Goal: Task Accomplishment & Management: Use online tool/utility

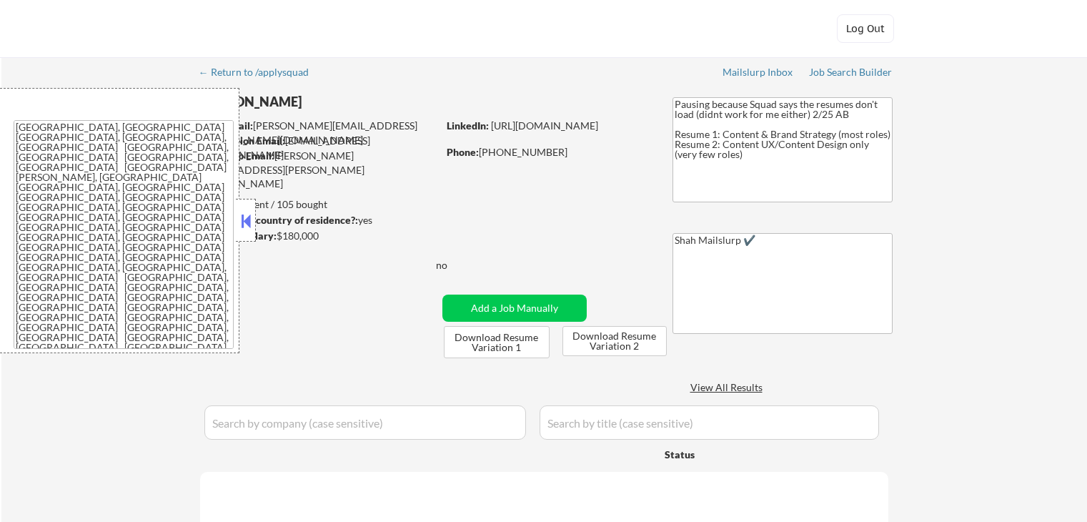
select select ""applied""
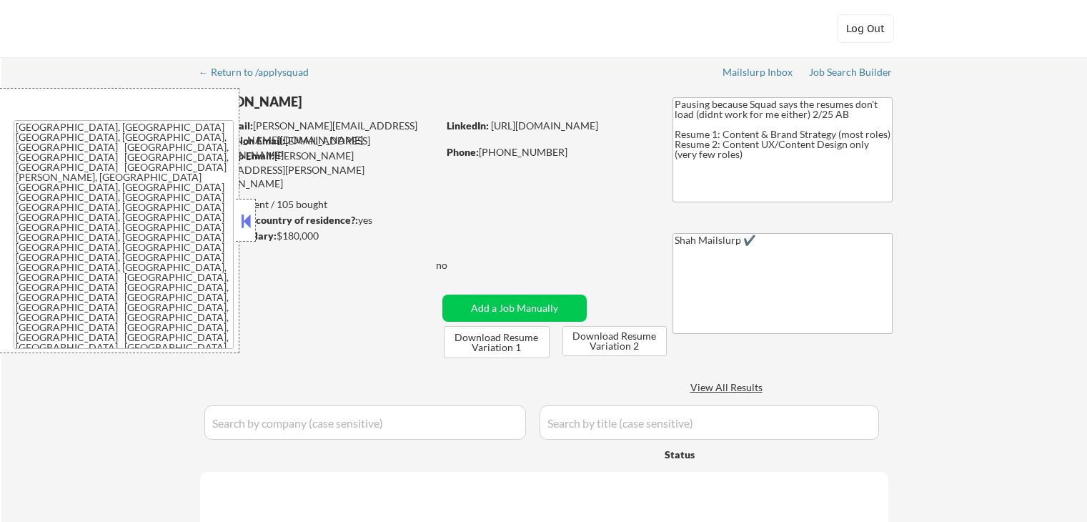
select select ""applied""
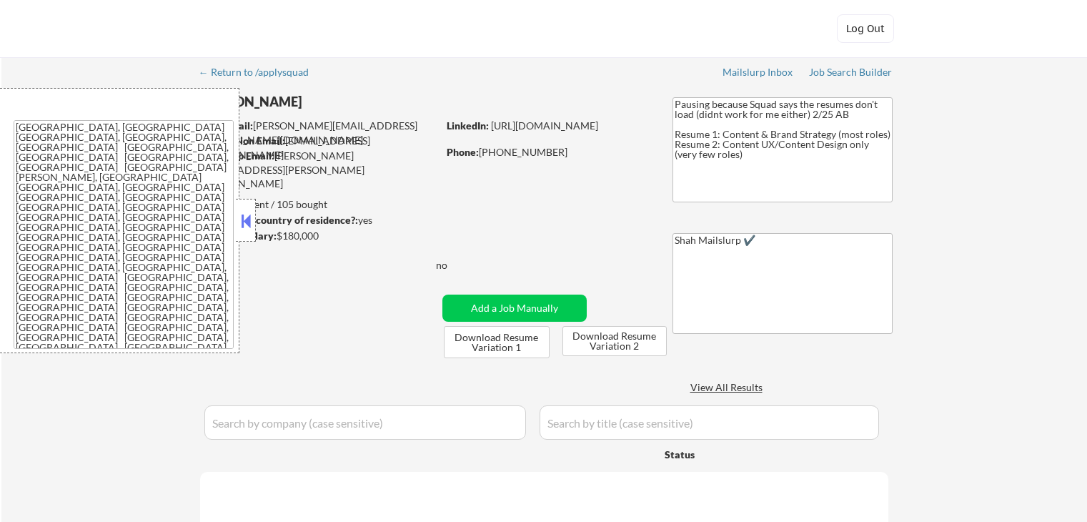
select select ""applied""
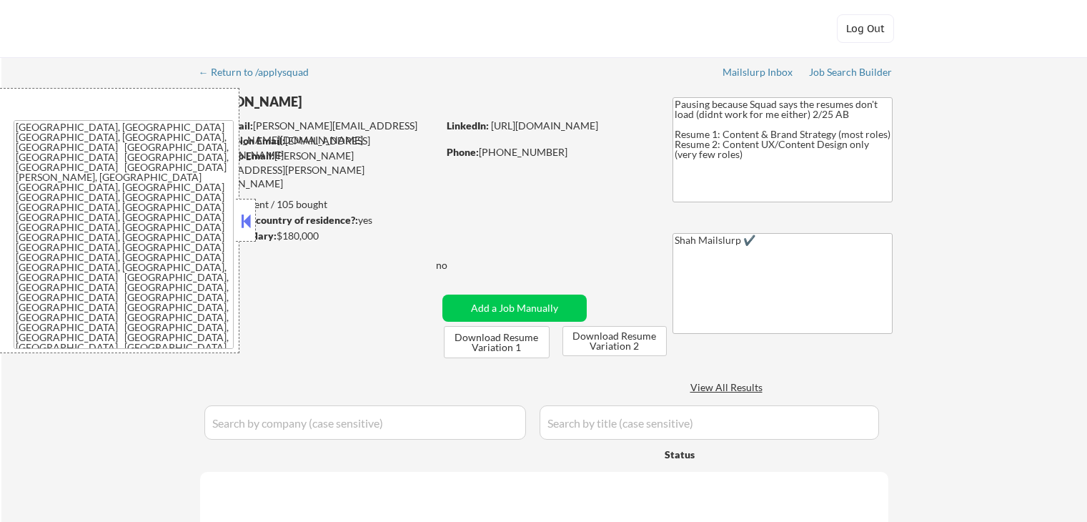
select select ""applied""
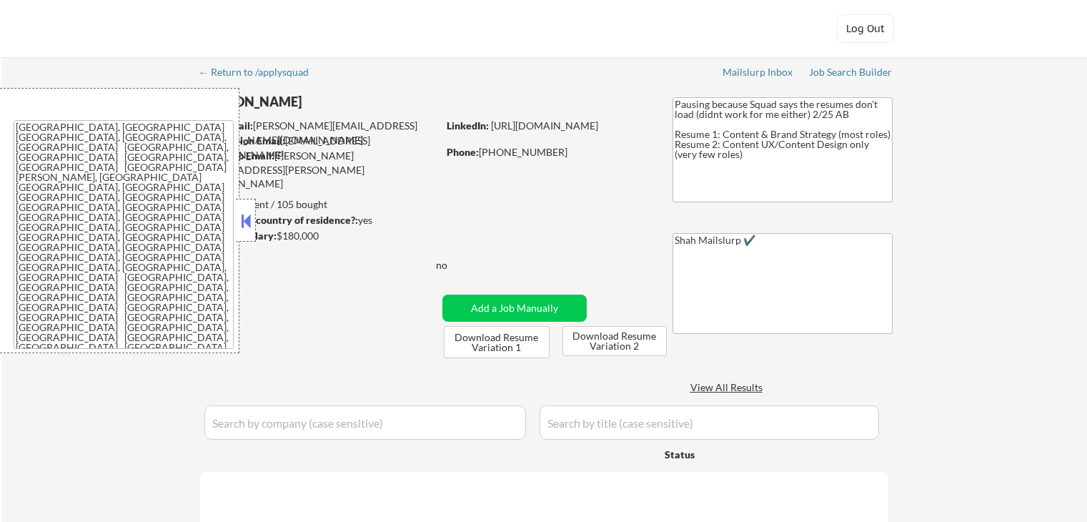
select select ""applied""
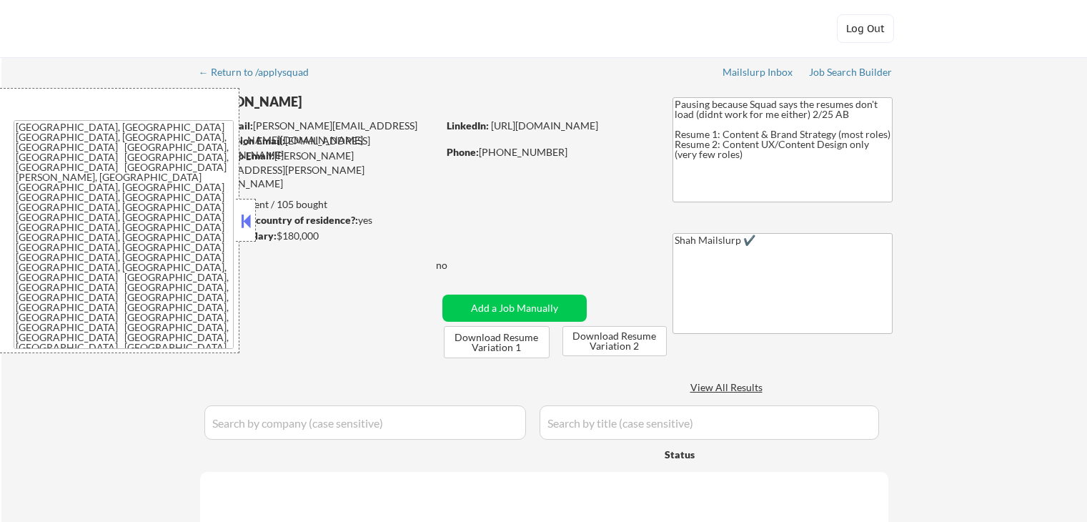
select select ""applied""
select select ""excluded__salary_""
select select ""applied""
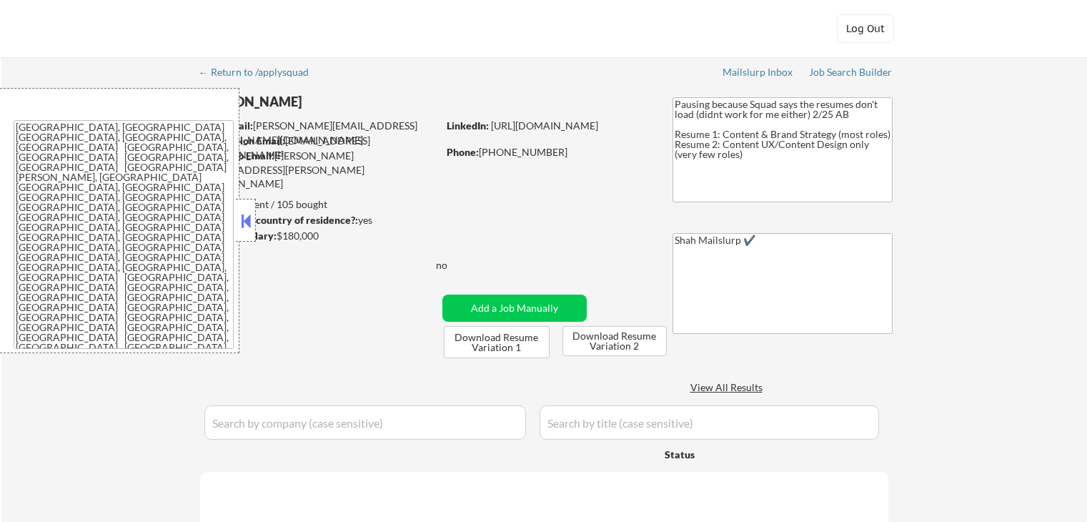
select select ""applied""
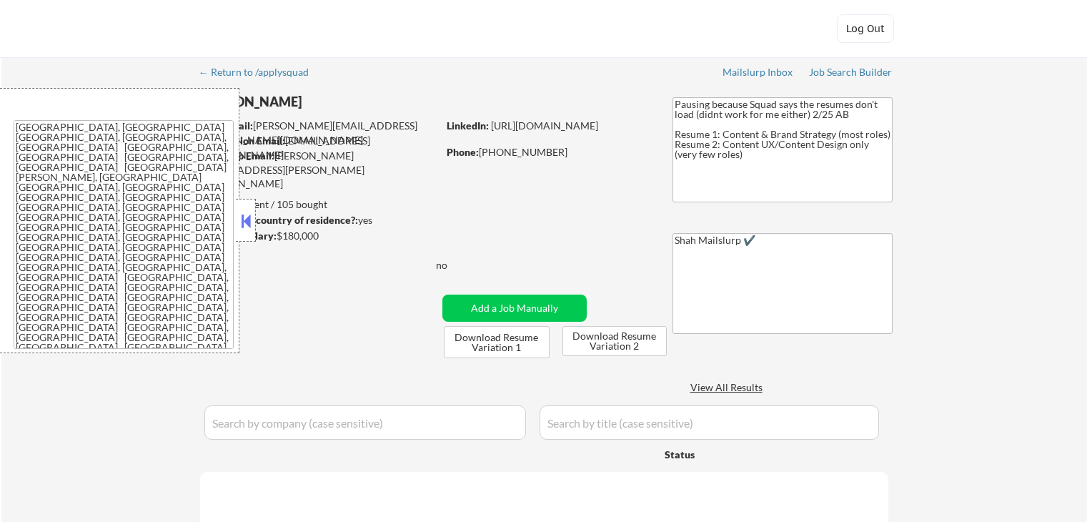
select select ""applied""
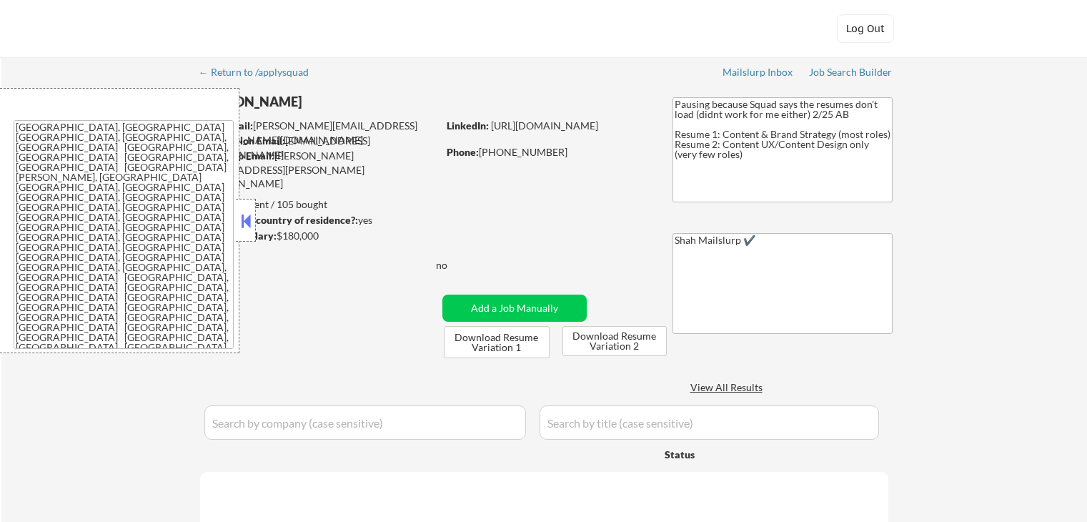
select select ""applied""
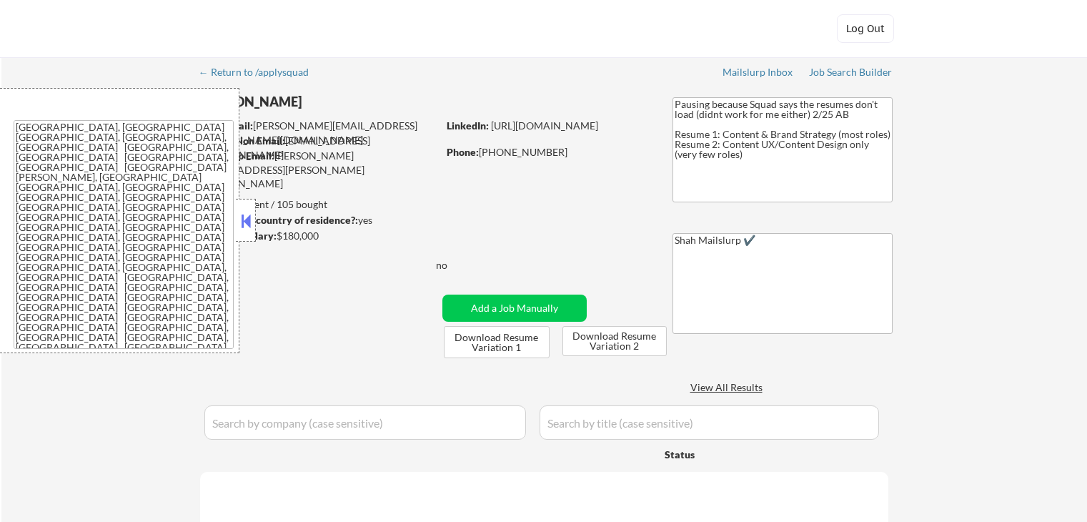
select select ""applied""
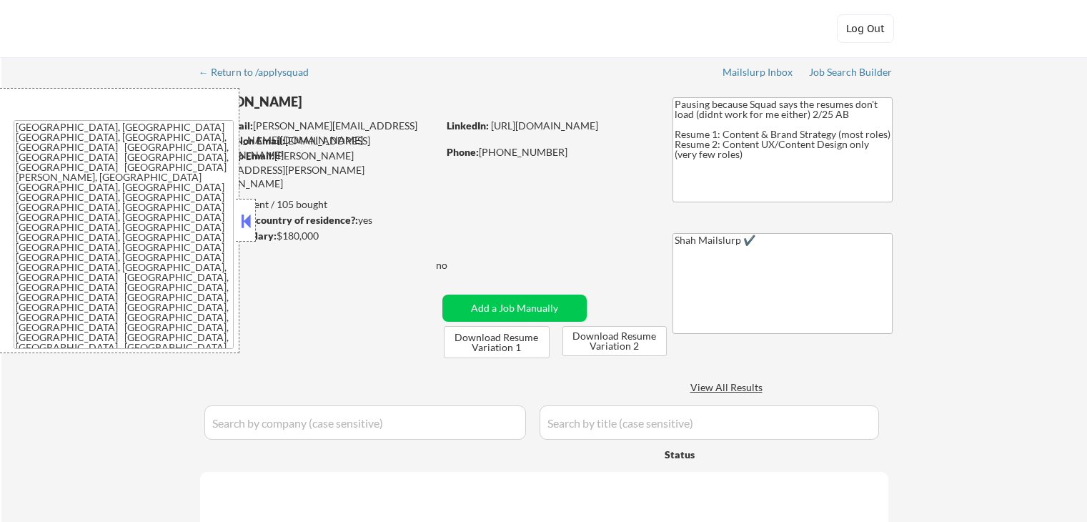
select select ""applied""
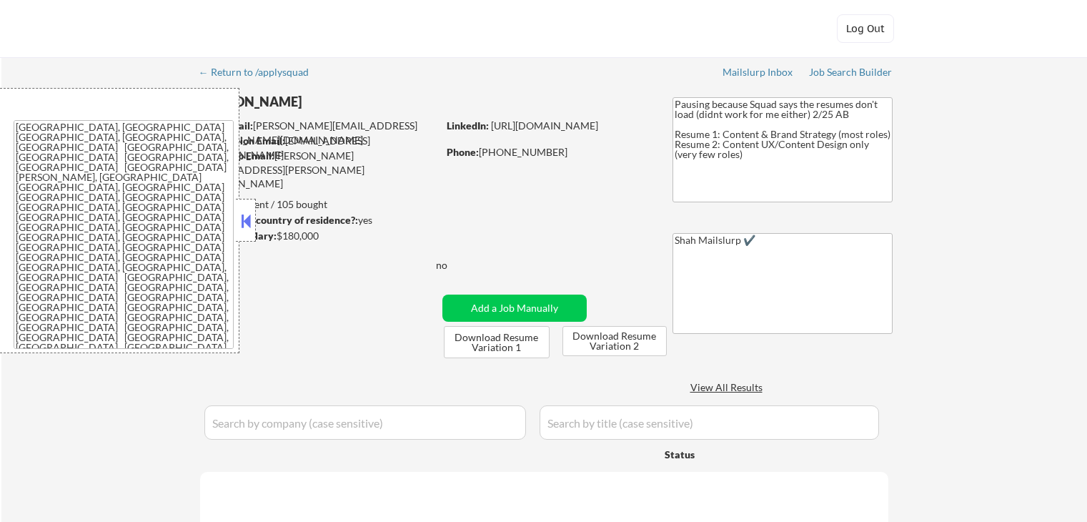
select select ""applied""
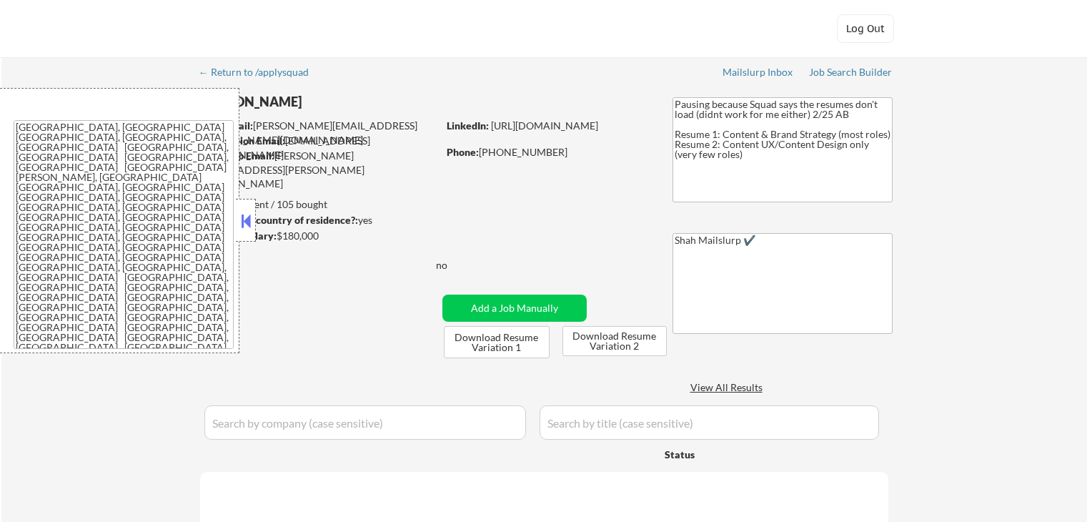
select select ""applied""
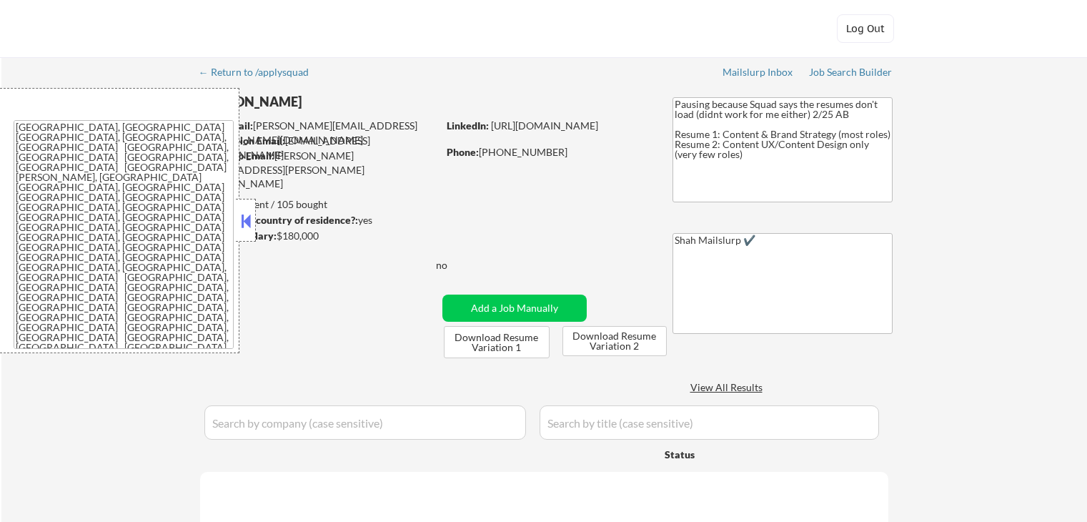
select select ""applied""
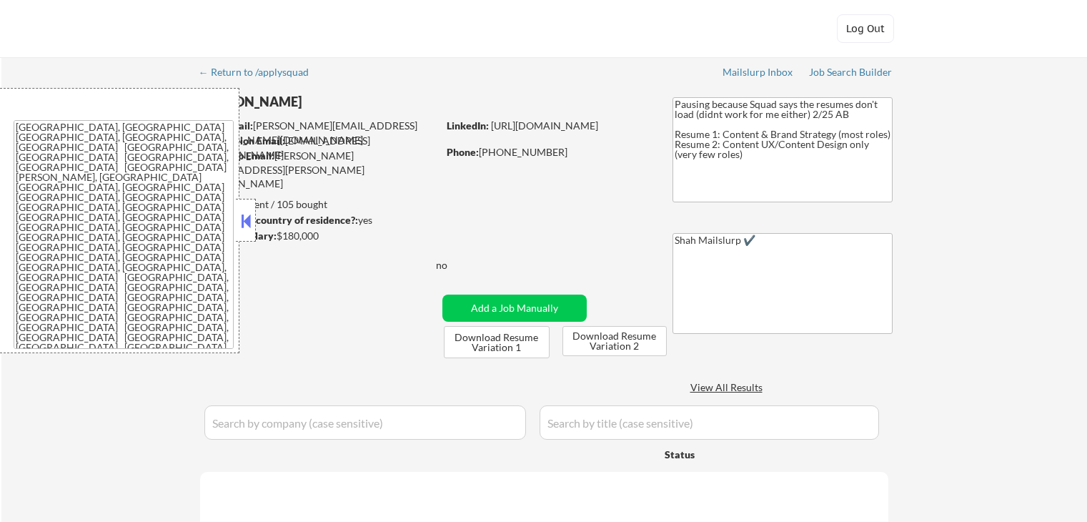
select select ""applied""
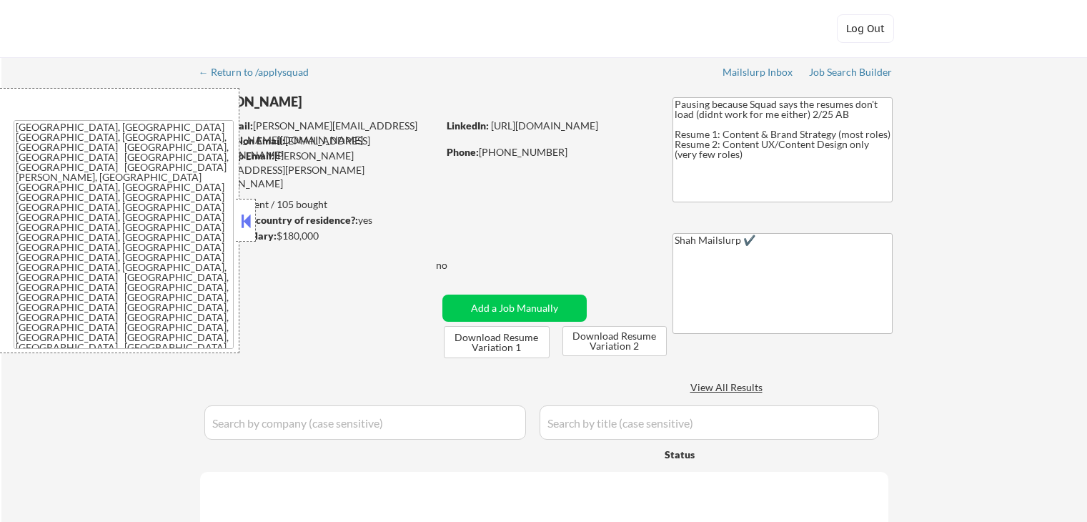
select select ""applied""
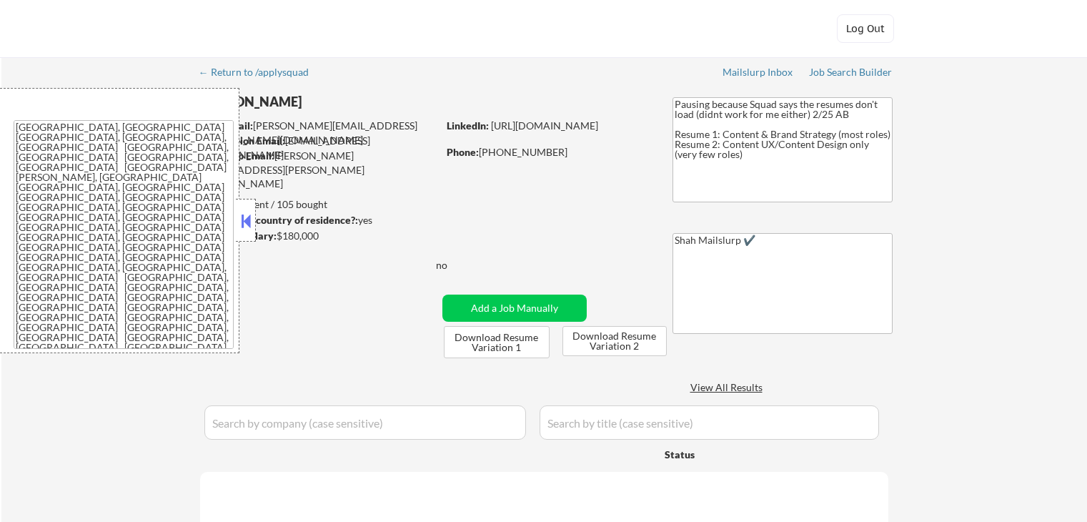
select select ""applied""
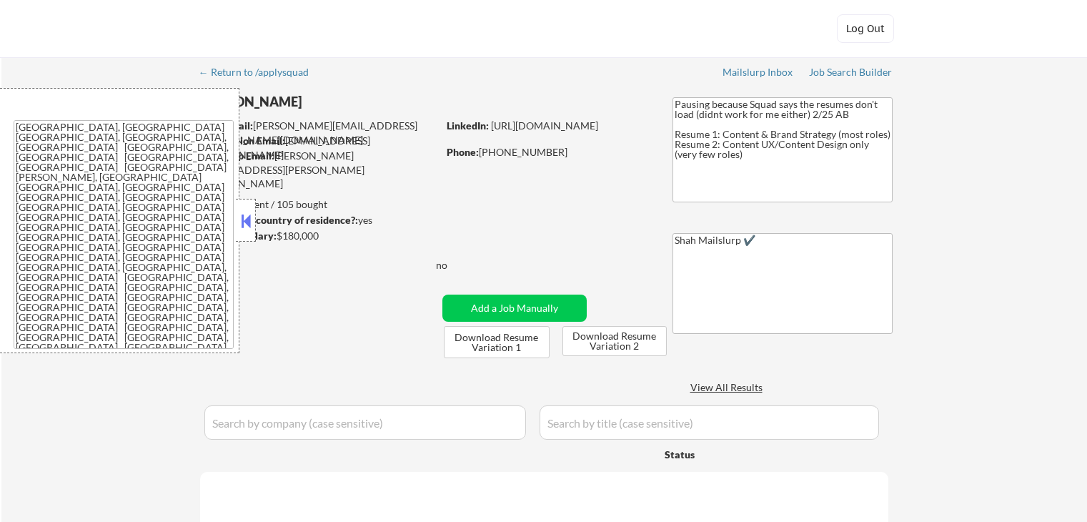
select select ""applied""
select select ""excluded__salary_""
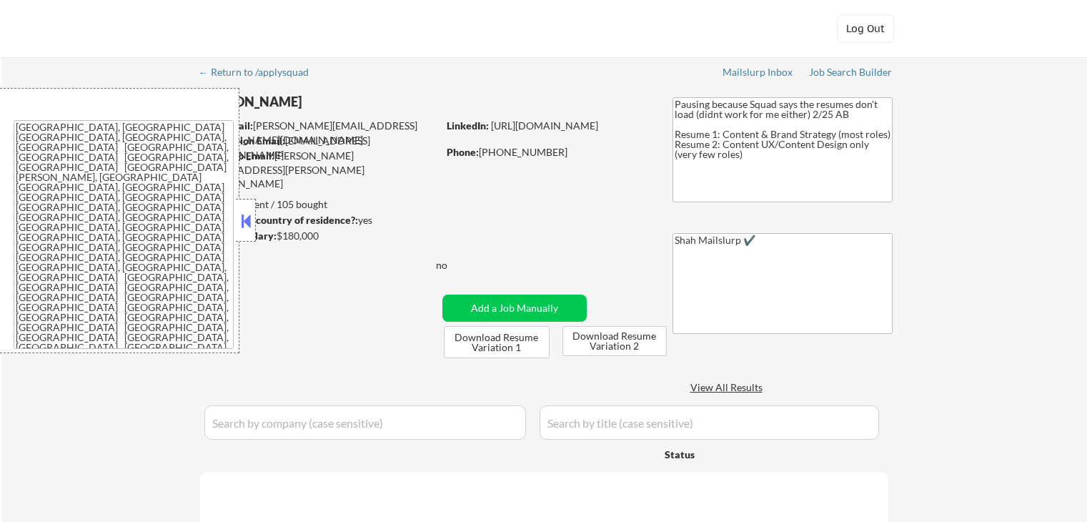
select select ""applied""
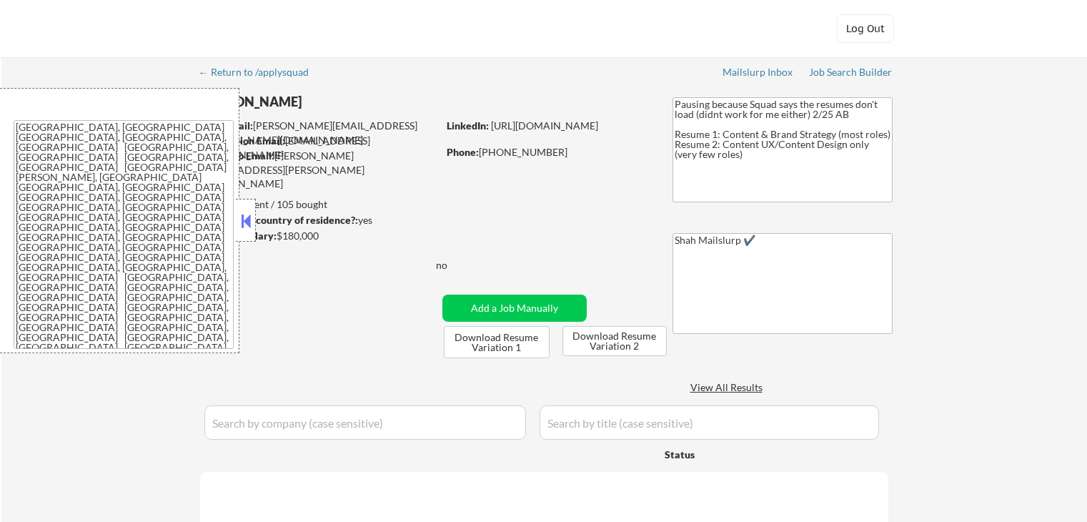
select select ""applied""
select select ""excluded__location_""
select select ""excluded__expired_""
select select ""excluded__bad_match_""
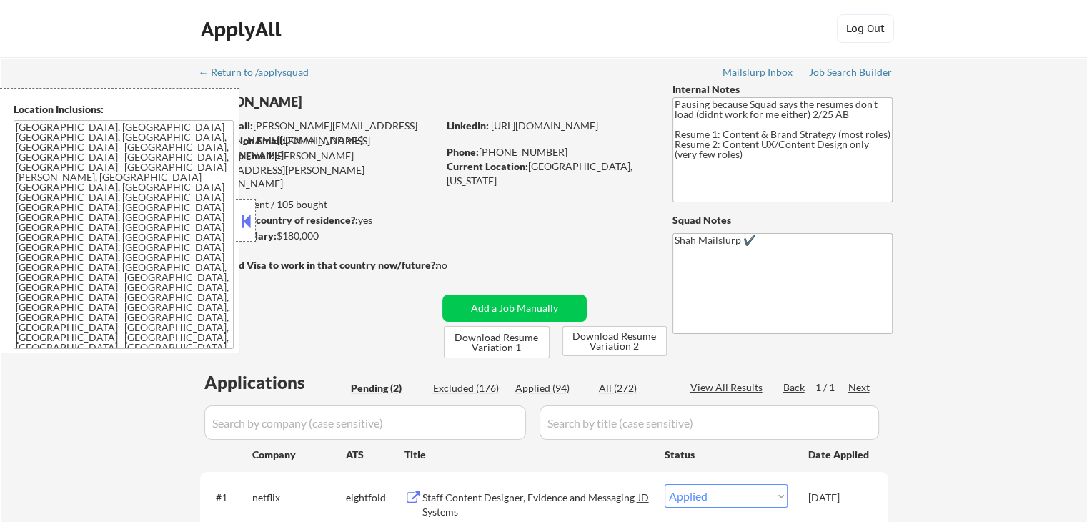
select select ""pending""
click at [243, 217] on button at bounding box center [246, 220] width 16 height 21
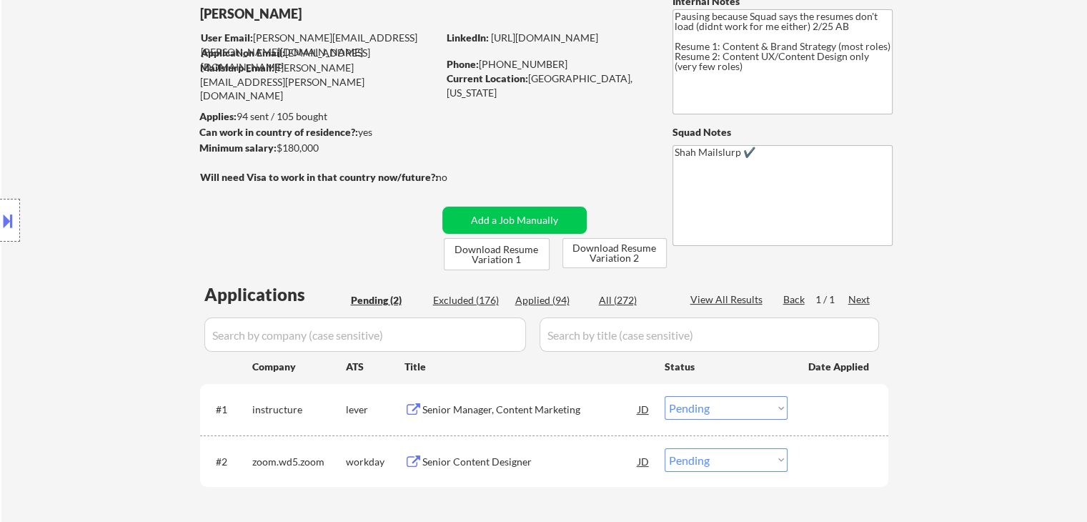
scroll to position [214, 0]
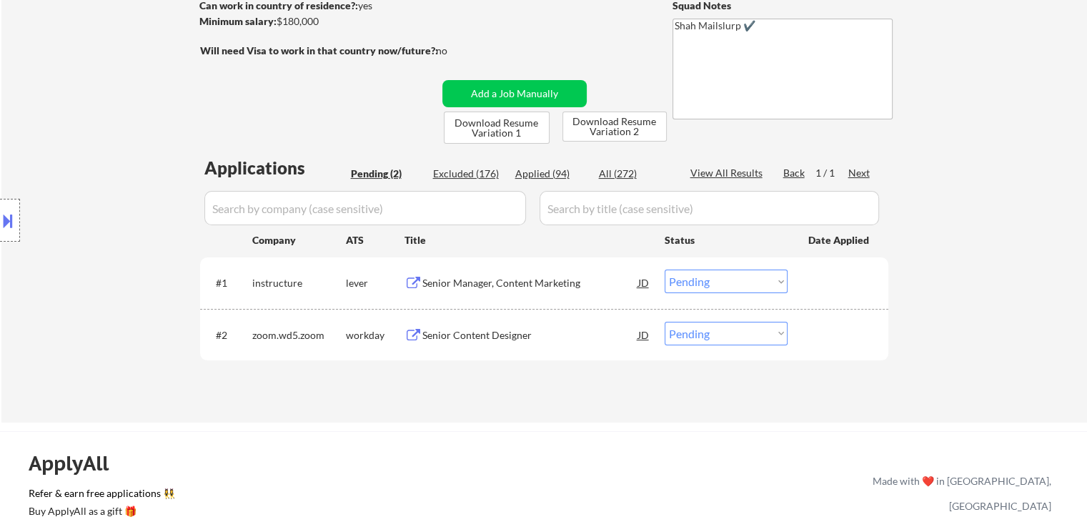
click at [467, 283] on div "Senior Manager, Content Marketing" at bounding box center [530, 283] width 216 height 14
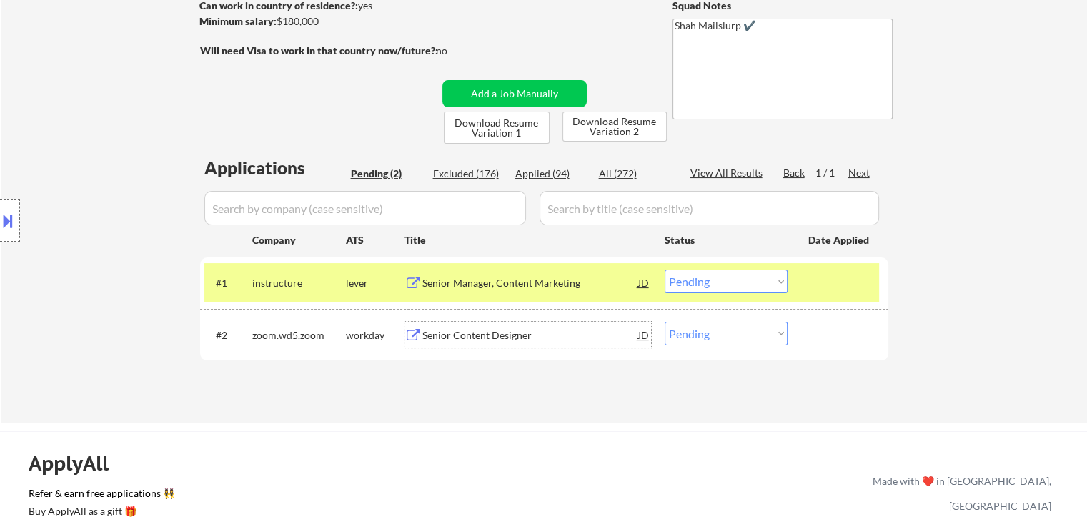
click at [476, 332] on div "Senior Content Designer" at bounding box center [530, 335] width 216 height 14
